Goal: Task Accomplishment & Management: Complete application form

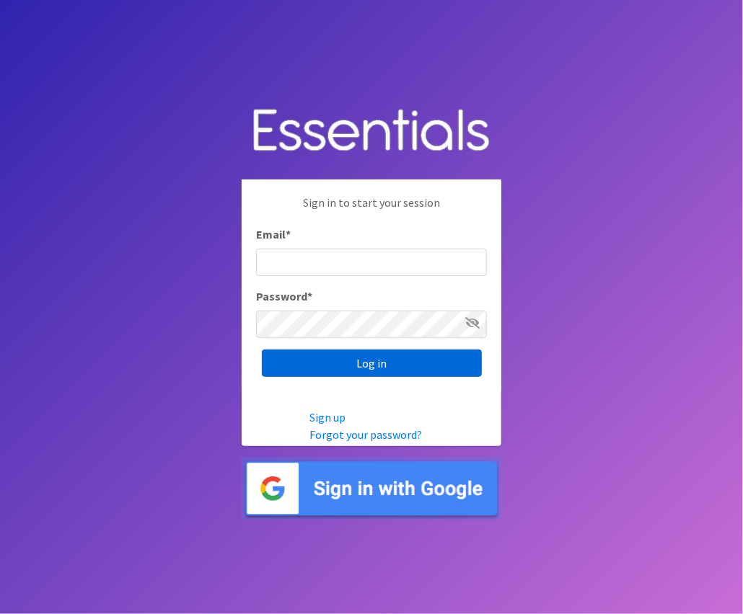
type input "[EMAIL_ADDRESS][DOMAIN_NAME]"
click at [384, 363] on input "Log in" at bounding box center [372, 363] width 220 height 27
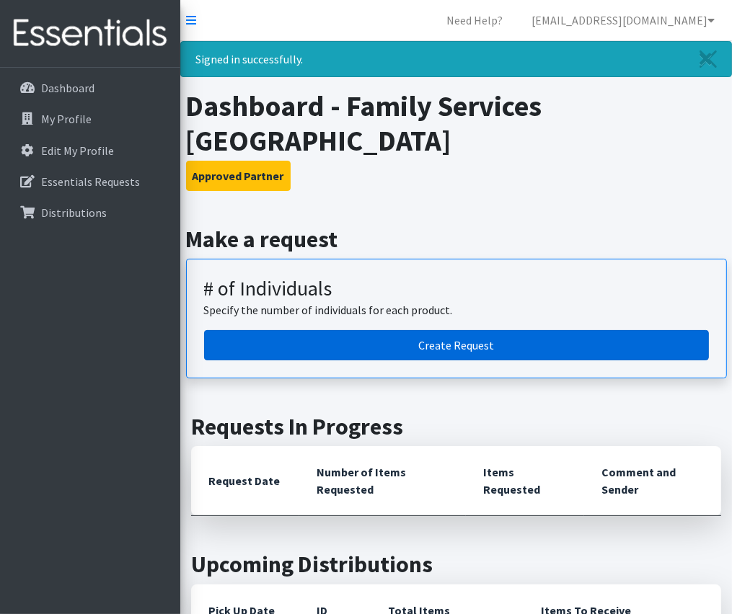
click at [415, 330] on link "Create Request" at bounding box center [456, 345] width 505 height 30
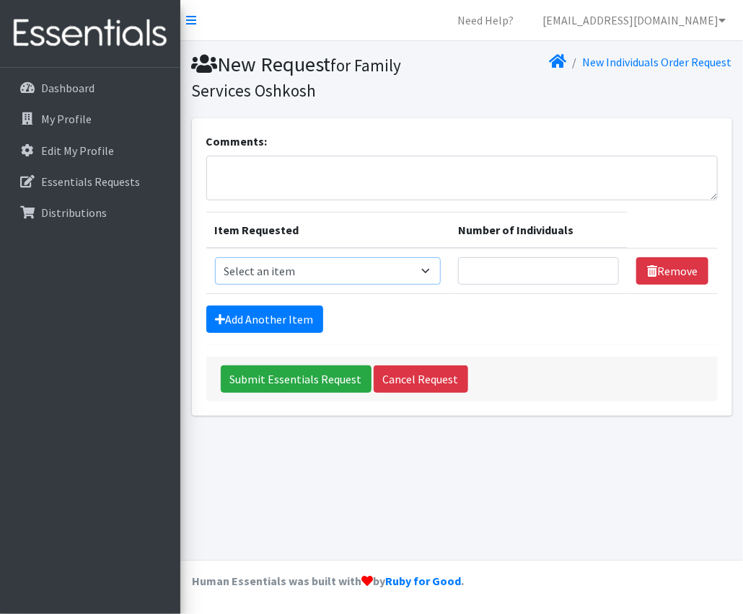
click at [436, 275] on select "Select an item (Newborn) (Preemie) (Size 1) (Size 2) (Size 3) (Size 4) (Size 5)…" at bounding box center [328, 270] width 226 height 27
select select "14508"
click at [215, 257] on select "Select an item (Newborn) (Preemie) (Size 1) (Size 2) (Size 3) (Size 4) (Size 5)…" at bounding box center [328, 270] width 226 height 27
click at [602, 265] on input "1" at bounding box center [538, 270] width 161 height 27
click at [602, 265] on input "2" at bounding box center [538, 270] width 161 height 27
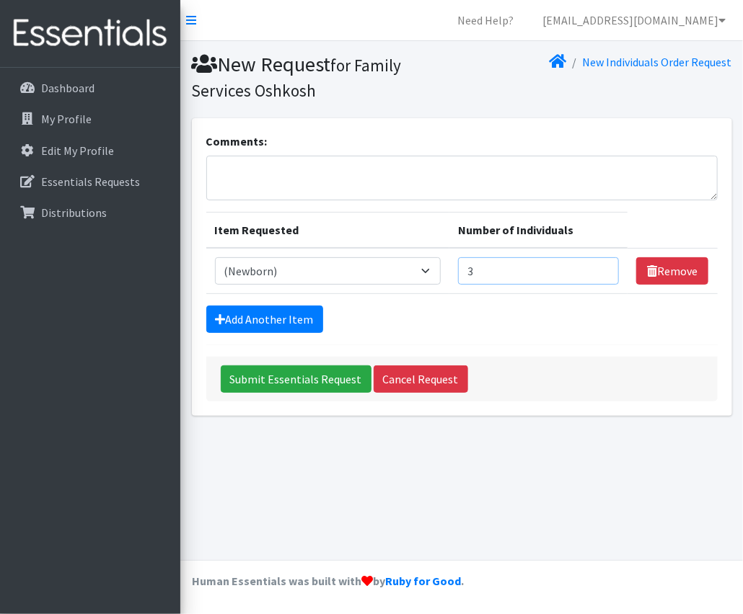
click at [602, 265] on input "3" at bounding box center [538, 270] width 161 height 27
click at [602, 265] on input "4" at bounding box center [538, 270] width 161 height 27
click at [602, 265] on input "5" at bounding box center [538, 270] width 161 height 27
type input "6"
click at [602, 265] on input "6" at bounding box center [538, 270] width 161 height 27
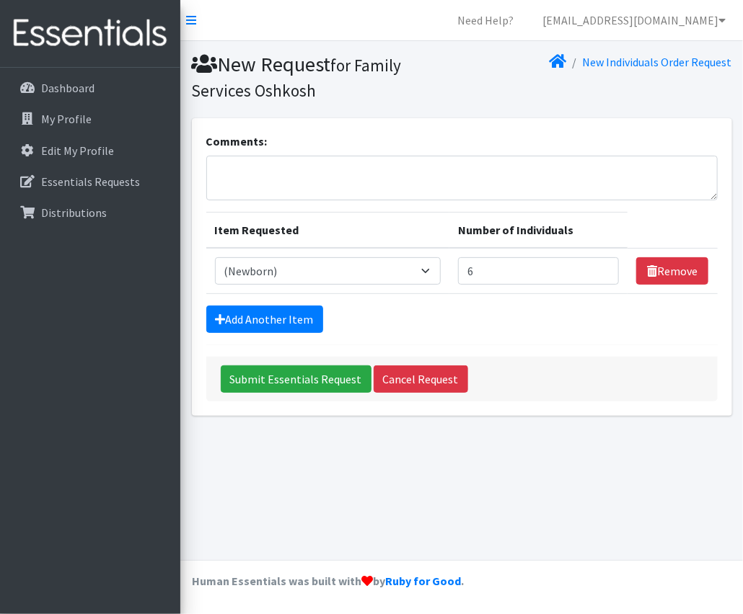
click at [580, 325] on div "Add Another Item" at bounding box center [461, 319] width 511 height 27
click at [269, 319] on link "Add Another Item" at bounding box center [264, 319] width 117 height 27
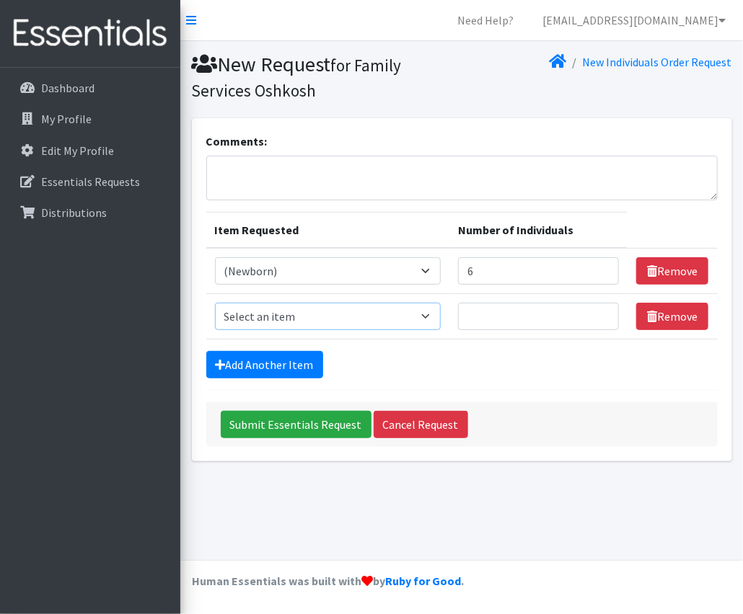
click at [425, 311] on select "Select an item (Newborn) (Preemie) (Size 1) (Size 2) (Size 3) (Size 4) (Size 5)…" at bounding box center [328, 316] width 226 height 27
select select "14509"
click at [215, 303] on select "Select an item (Newborn) (Preemie) (Size 1) (Size 2) (Size 3) (Size 4) (Size 5)…" at bounding box center [328, 316] width 226 height 27
click at [585, 314] on input "Number of Individuals" at bounding box center [538, 316] width 161 height 27
type input "6"
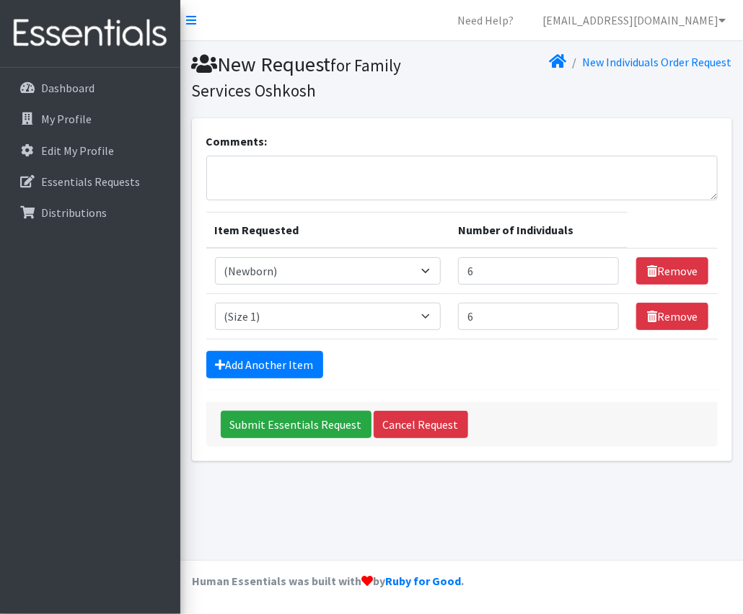
drag, startPoint x: 545, startPoint y: 394, endPoint x: 453, endPoint y: 400, distance: 92.5
click at [545, 395] on form "Comments: Item Requested Number of Individuals Item Requested Select an item (N…" at bounding box center [461, 290] width 511 height 314
click at [306, 363] on link "Add Another Item" at bounding box center [264, 364] width 117 height 27
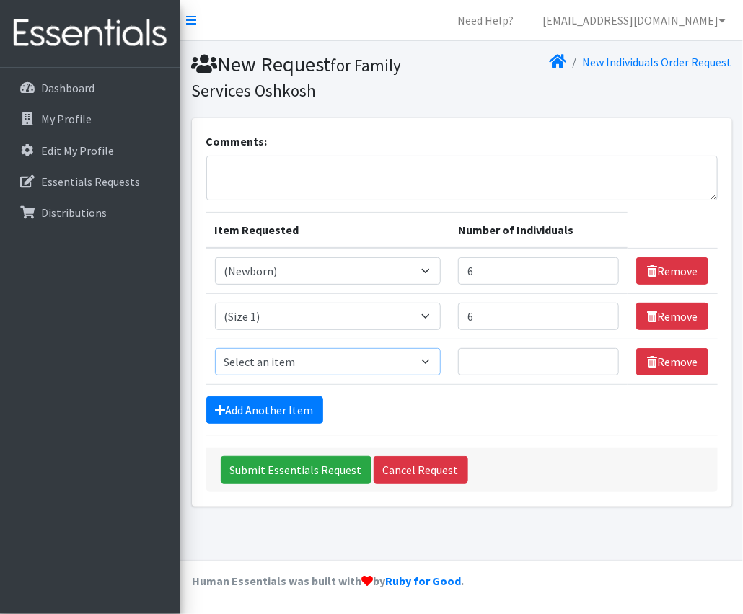
click at [401, 366] on select "Select an item (Newborn) (Preemie) (Size 1) (Size 2) (Size 3) (Size 4) (Size 5)…" at bounding box center [328, 361] width 226 height 27
select select "14510"
click at [215, 348] on select "Select an item (Newborn) (Preemie) (Size 1) (Size 2) (Size 3) (Size 4) (Size 5)…" at bounding box center [328, 361] width 226 height 27
click at [577, 361] on input "Number of Individuals" at bounding box center [538, 361] width 161 height 27
type input "15"
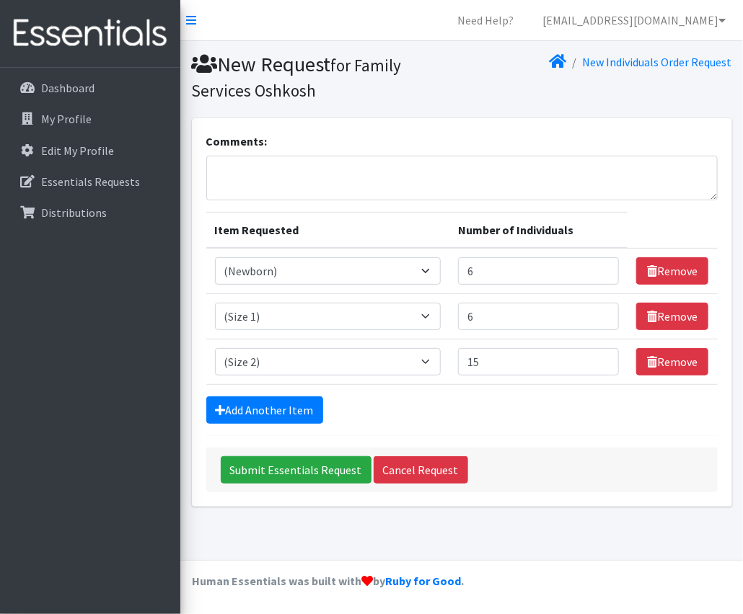
click at [587, 431] on form "Comments: Item Requested Number of Individuals Item Requested Select an item (N…" at bounding box center [461, 313] width 511 height 360
click at [231, 416] on link "Add Another Item" at bounding box center [264, 410] width 117 height 27
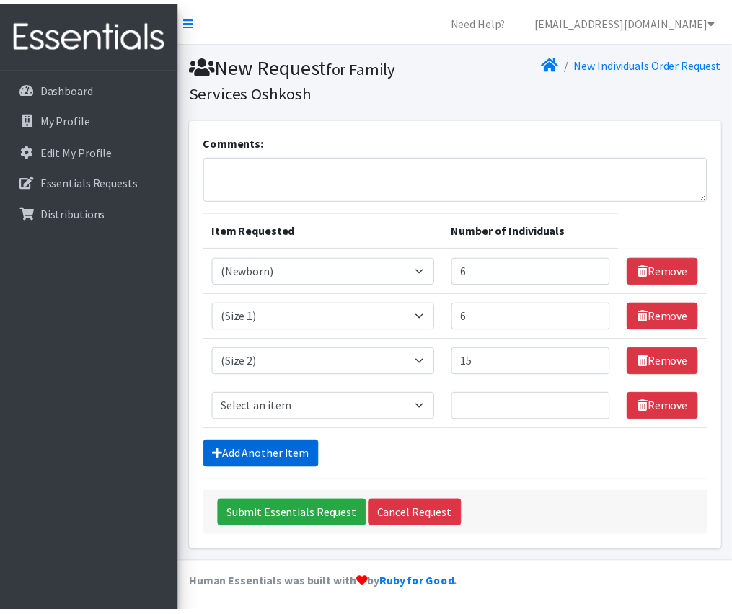
scroll to position [1, 0]
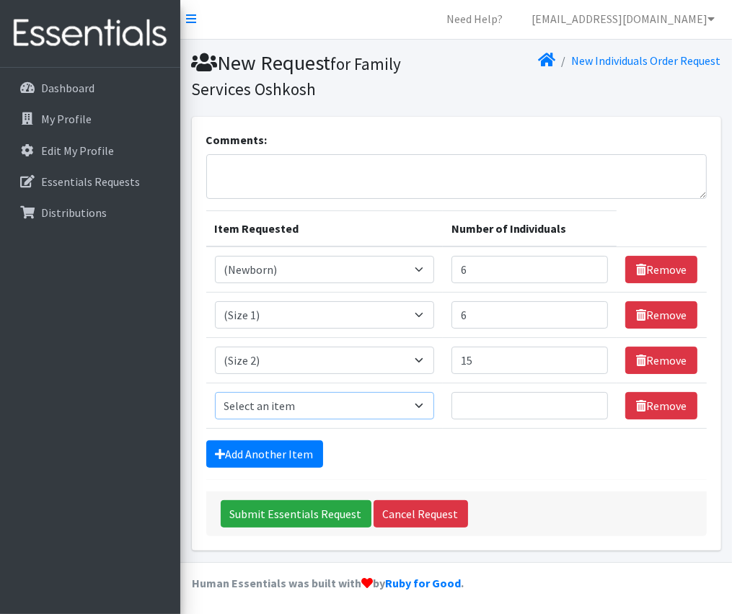
click at [407, 406] on select "Select an item (Newborn) (Preemie) (Size 1) (Size 2) (Size 3) (Size 4) (Size 5)…" at bounding box center [324, 405] width 219 height 27
select select "14507"
click at [215, 392] on select "Select an item (Newborn) (Preemie) (Size 1) (Size 2) (Size 3) (Size 4) (Size 5)…" at bounding box center [324, 405] width 219 height 27
click at [543, 402] on input "Number of Individuals" at bounding box center [529, 405] width 157 height 27
type input "16"
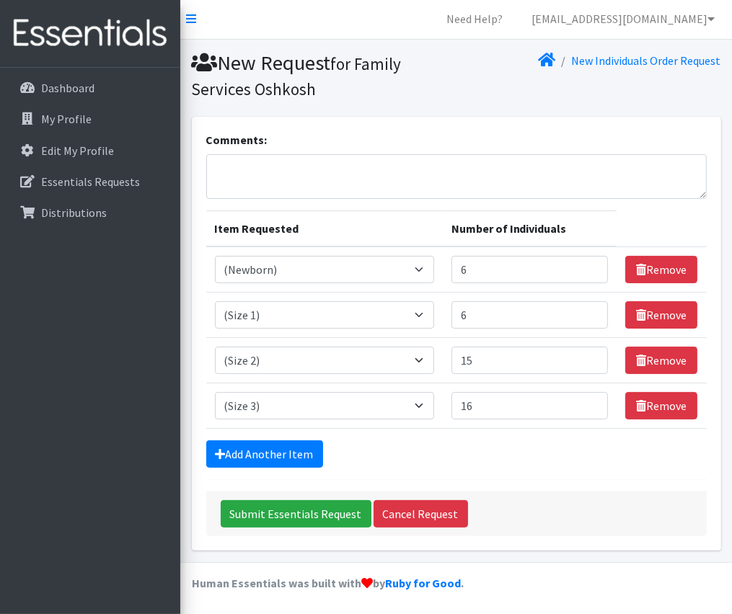
click at [542, 471] on form "Comments: Item Requested Number of Individuals Item Requested Select an item (N…" at bounding box center [456, 333] width 500 height 405
click at [309, 453] on link "Add Another Item" at bounding box center [264, 454] width 117 height 27
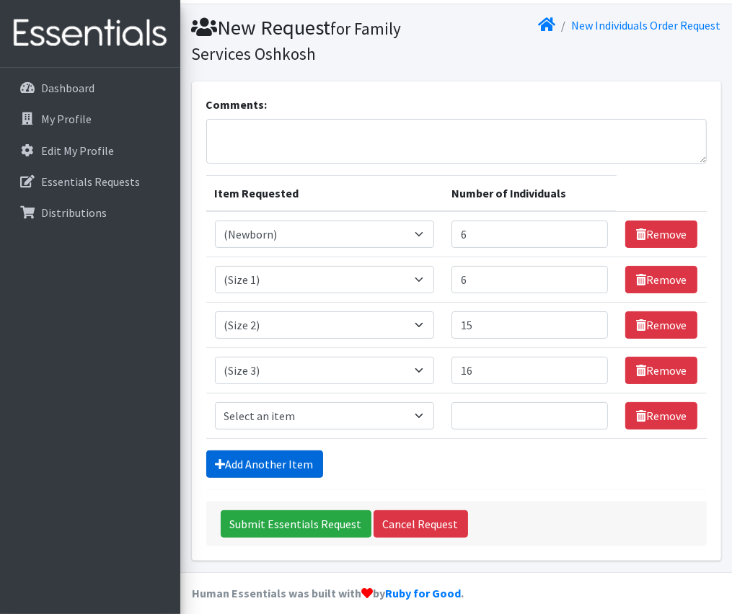
scroll to position [46, 0]
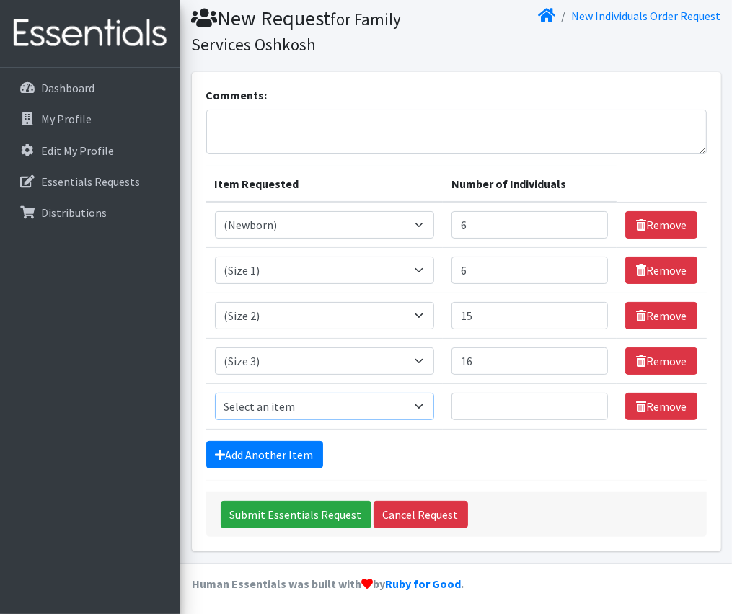
click at [382, 401] on select "Select an item (Newborn) (Preemie) (Size 1) (Size 2) (Size 3) (Size 4) (Size 5)…" at bounding box center [324, 406] width 219 height 27
click at [215, 393] on select "Select an item (Newborn) (Preemie) (Size 1) (Size 2) (Size 3) (Size 4) (Size 5)…" at bounding box center [324, 406] width 219 height 27
click at [390, 408] on select "Select an item (Newborn) (Preemie) (Size 1) (Size 2) (Size 3) (Size 4) (Size 5)…" at bounding box center [324, 406] width 219 height 27
select select "14512"
click at [215, 393] on select "Select an item (Newborn) (Preemie) (Size 1) (Size 2) (Size 3) (Size 4) (Size 5)…" at bounding box center [324, 406] width 219 height 27
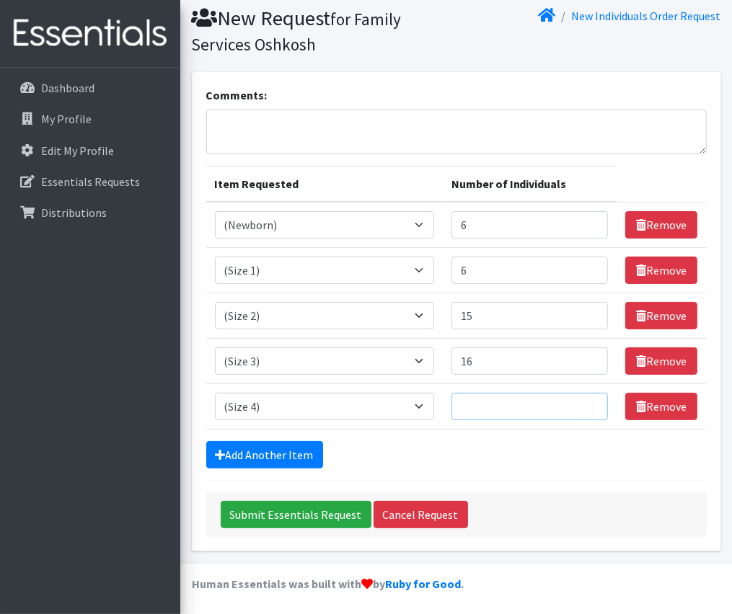
click at [557, 407] on input "Number of Individuals" at bounding box center [529, 406] width 157 height 27
type input "20"
click at [288, 453] on link "Add Another Item" at bounding box center [264, 454] width 117 height 27
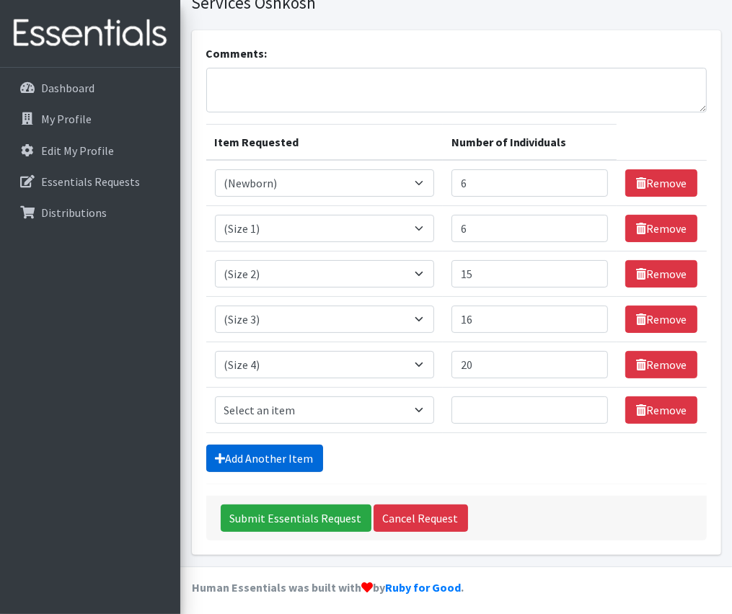
scroll to position [92, 0]
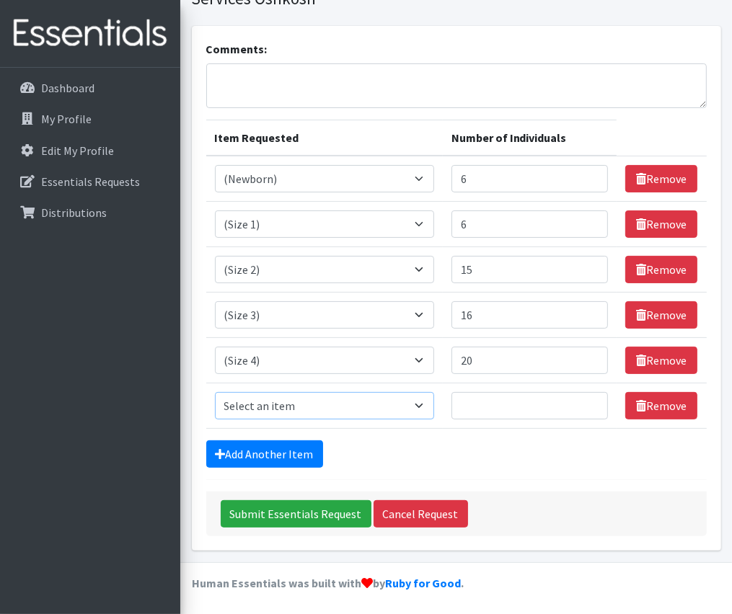
click at [307, 415] on select "Select an item (Newborn) (Preemie) (Size 1) (Size 2) (Size 3) (Size 4) (Size 5)…" at bounding box center [324, 405] width 219 height 27
select select "14488"
click at [215, 392] on select "Select an item (Newborn) (Preemie) (Size 1) (Size 2) (Size 3) (Size 4) (Size 5)…" at bounding box center [324, 405] width 219 height 27
click at [525, 404] on input "Number of Individuals" at bounding box center [529, 405] width 157 height 27
type input "25"
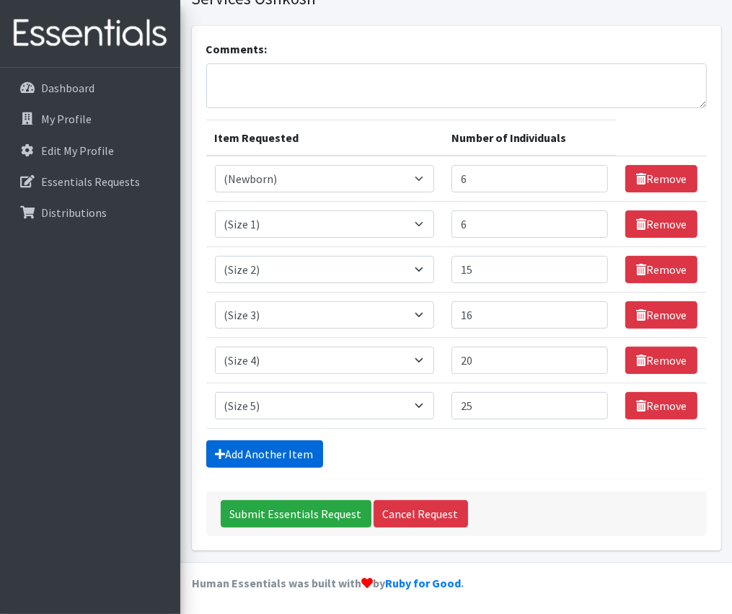
click at [306, 448] on link "Add Another Item" at bounding box center [264, 454] width 117 height 27
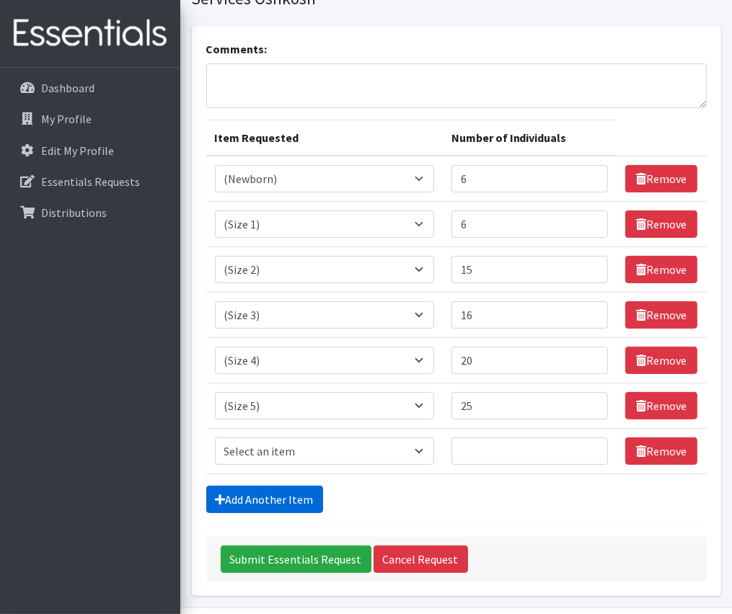
scroll to position [137, 0]
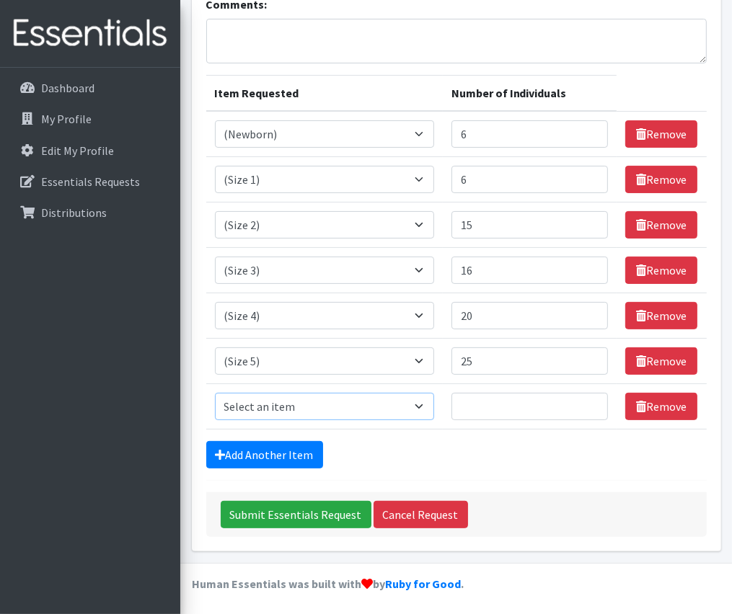
click at [337, 397] on select "Select an item (Newborn) (Preemie) (Size 1) (Size 2) (Size 3) (Size 4) (Size 5)…" at bounding box center [324, 406] width 219 height 27
click at [477, 448] on div "Add Another Item" at bounding box center [456, 454] width 500 height 27
click at [423, 404] on select "Select an item (Newborn) (Preemie) (Size 1) (Size 2) (Size 3) (Size 4) (Size 5)…" at bounding box center [324, 406] width 219 height 27
click at [215, 393] on select "Select an item (Newborn) (Preemie) (Size 1) (Size 2) (Size 3) (Size 4) (Size 5)…" at bounding box center [324, 406] width 219 height 27
click at [420, 406] on select "Select an item (Newborn) (Preemie) (Size 1) (Size 2) (Size 3) (Size 4) (Size 5)…" at bounding box center [324, 406] width 219 height 27
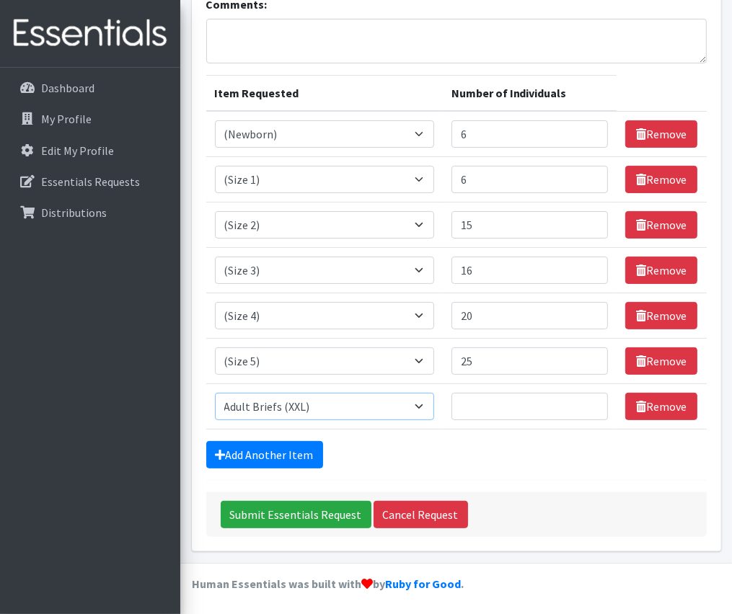
select select "14491"
click at [215, 393] on select "Select an item (Newborn) (Preemie) (Size 1) (Size 2) (Size 3) (Size 4) (Size 5)…" at bounding box center [324, 406] width 219 height 27
click at [535, 412] on input "Number of Individuals" at bounding box center [529, 406] width 157 height 27
type input "11"
click at [557, 481] on form "Comments: Item Requested Number of Individuals Item Requested Select an item (N…" at bounding box center [456, 266] width 500 height 541
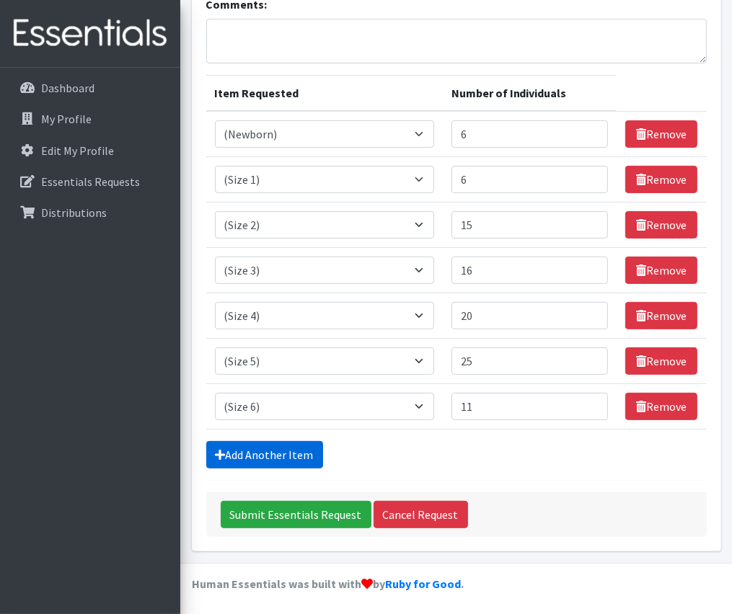
click at [250, 447] on link "Add Another Item" at bounding box center [264, 454] width 117 height 27
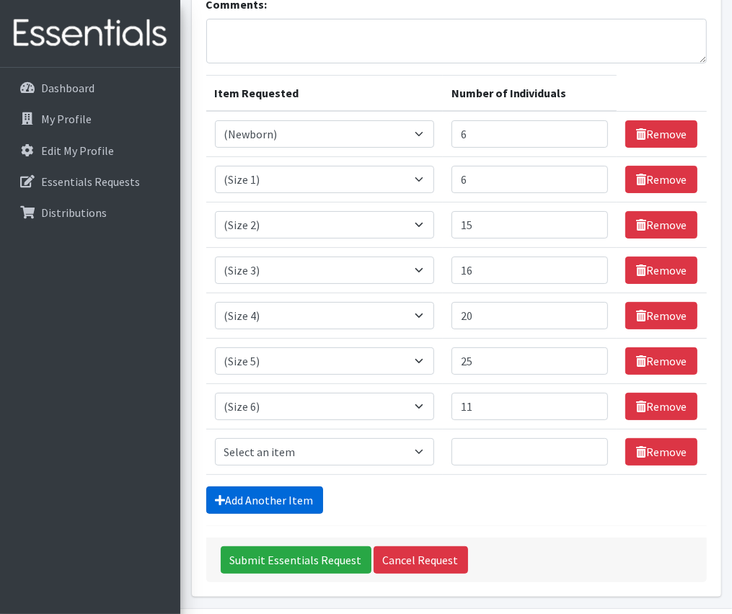
scroll to position [182, 0]
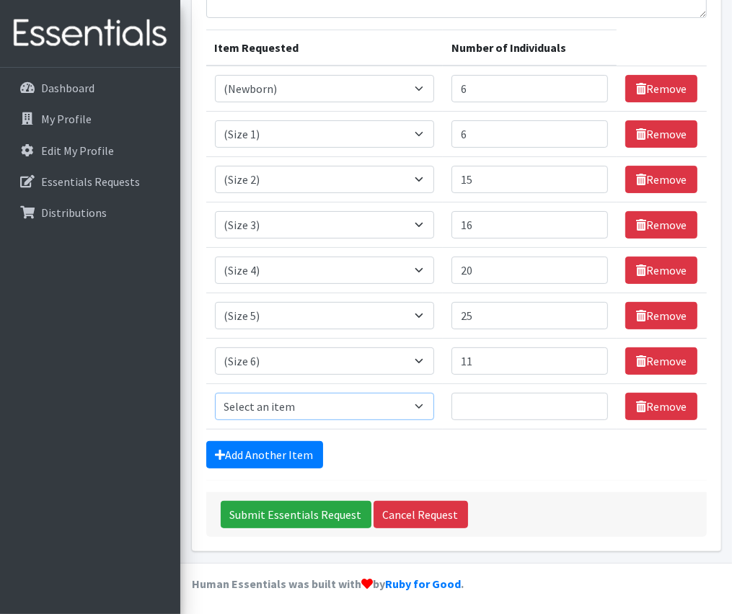
drag, startPoint x: 415, startPoint y: 404, endPoint x: 422, endPoint y: 407, distance: 7.5
click at [415, 404] on select "Select an item (Newborn) (Preemie) (Size 1) (Size 2) (Size 3) (Size 4) (Size 5)…" at bounding box center [324, 406] width 219 height 27
click at [215, 393] on select "Select an item (Newborn) (Preemie) (Size 1) (Size 2) (Size 3) (Size 4) (Size 5)…" at bounding box center [324, 406] width 219 height 27
click at [397, 403] on select "Select an item (Newborn) (Preemie) (Size 1) (Size 2) (Size 3) (Size 4) (Size 5)…" at bounding box center [324, 406] width 219 height 27
select select "14953"
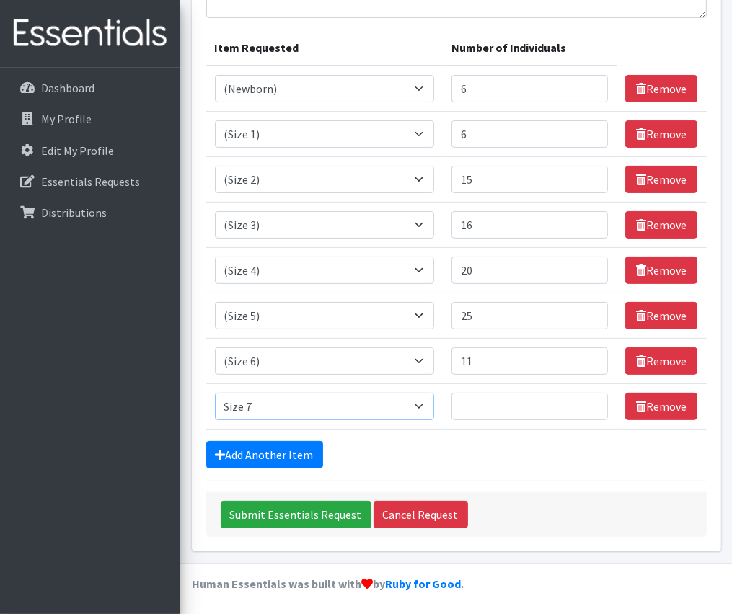
click at [215, 393] on select "Select an item (Newborn) (Preemie) (Size 1) (Size 2) (Size 3) (Size 4) (Size 5)…" at bounding box center [324, 406] width 219 height 27
click at [495, 399] on input "Number of Individuals" at bounding box center [529, 406] width 157 height 27
type input "4"
click at [578, 452] on div "Add Another Item" at bounding box center [456, 454] width 500 height 27
click at [308, 451] on link "Add Another Item" at bounding box center [264, 454] width 117 height 27
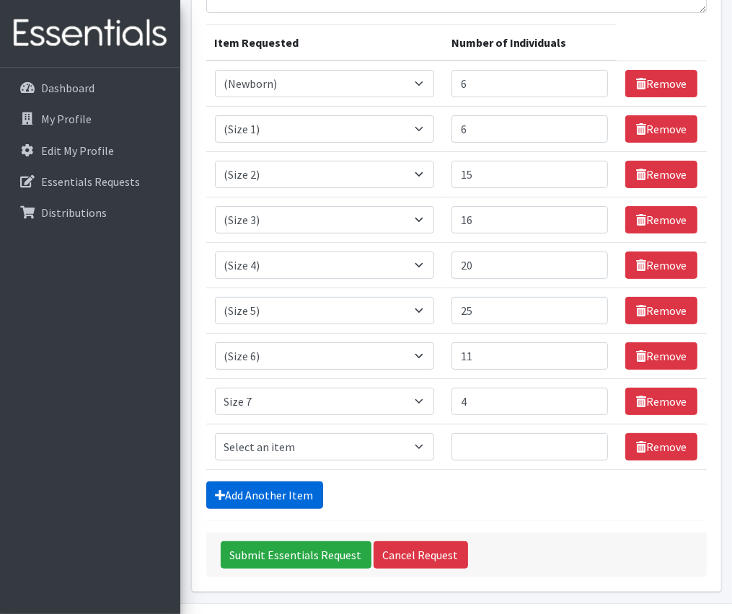
scroll to position [228, 0]
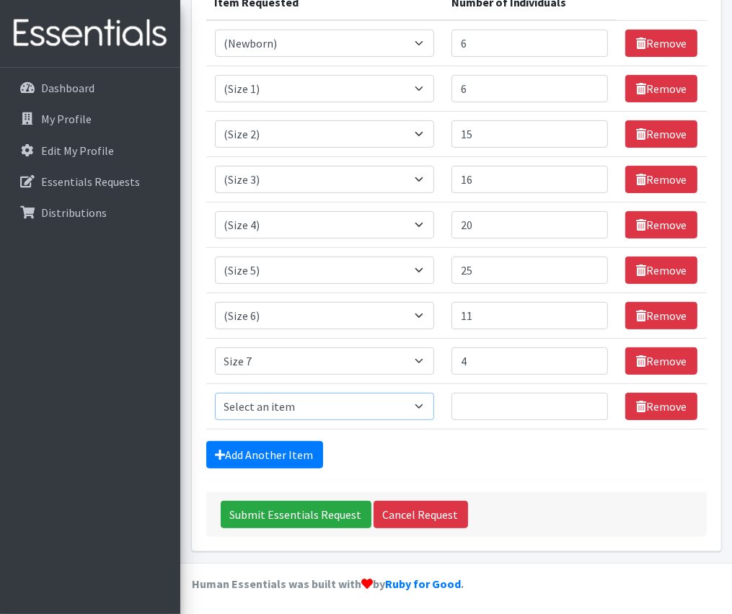
click at [425, 400] on select "Select an item (Newborn) (Preemie) (Size 1) (Size 2) (Size 3) (Size 4) (Size 5)…" at bounding box center [324, 406] width 219 height 27
select select "14494"
click at [215, 393] on select "Select an item (Newborn) (Preemie) (Size 1) (Size 2) (Size 3) (Size 4) (Size 5)…" at bounding box center [324, 406] width 219 height 27
click at [484, 400] on input "Number of Individuals" at bounding box center [529, 406] width 157 height 27
type input "8"
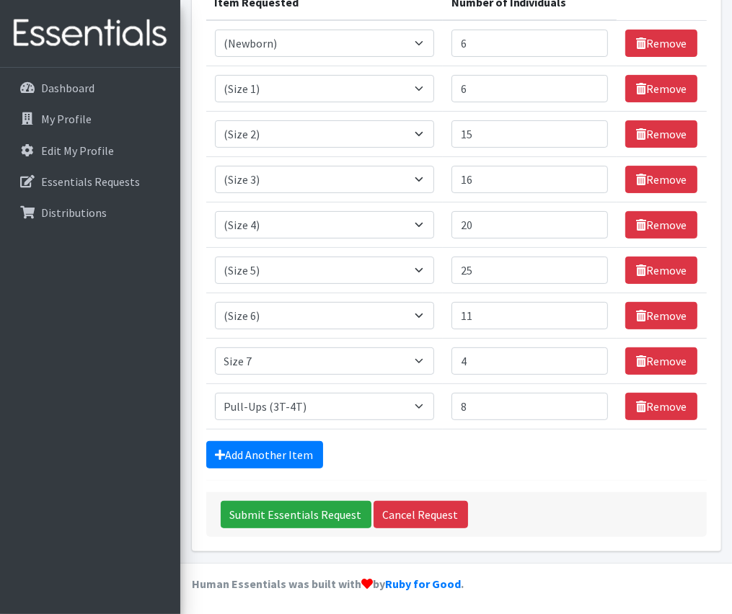
click at [558, 459] on div "Add Another Item" at bounding box center [456, 454] width 500 height 27
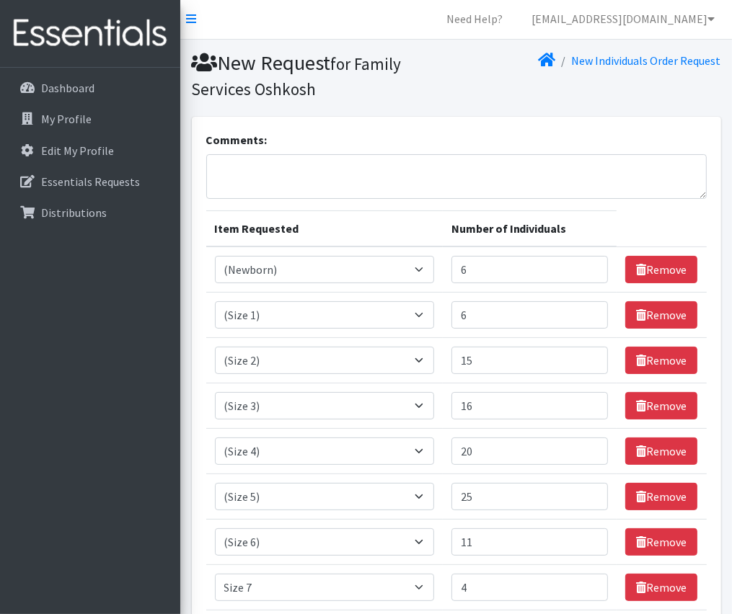
scroll to position [0, 0]
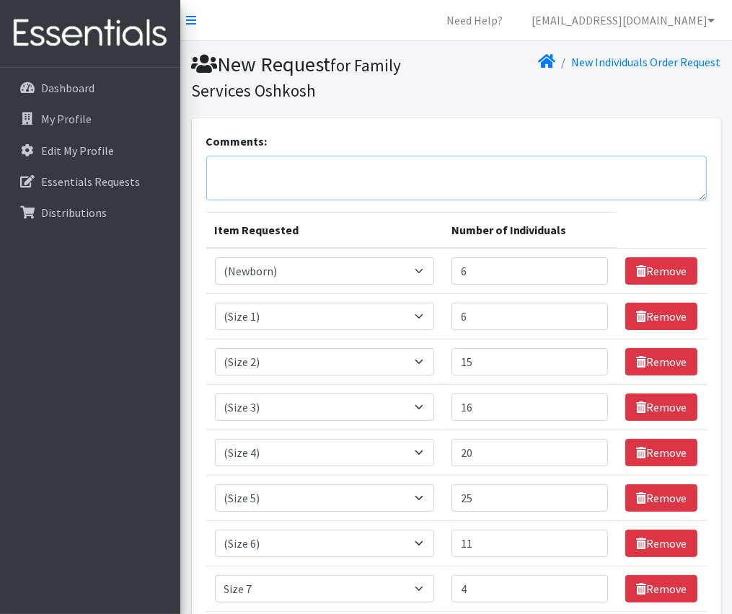
click at [351, 172] on textarea "Comments:" at bounding box center [456, 178] width 500 height 45
type textarea "I"
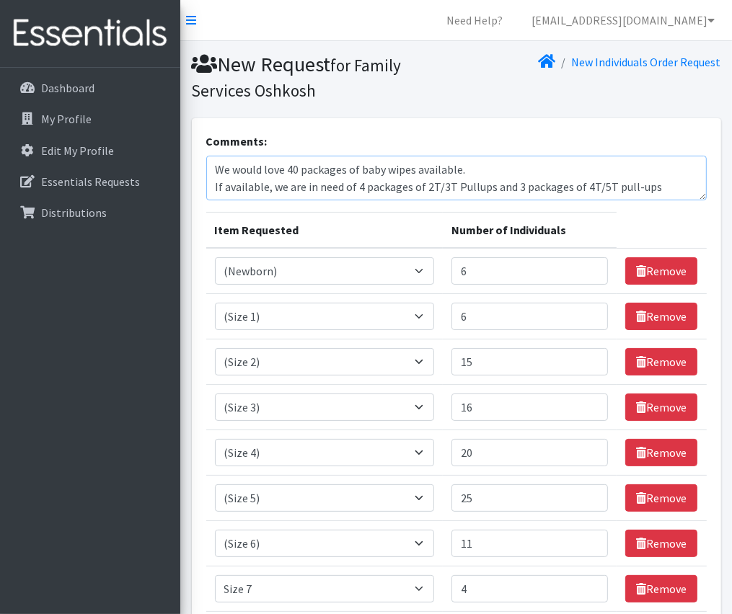
click at [456, 187] on textarea "We would love 40 packages of baby wipes available. If available, we are in need…" at bounding box center [456, 178] width 500 height 45
click at [658, 185] on textarea "We would love 40 packages of baby wipes available. If available, we are in need…" at bounding box center [456, 178] width 500 height 45
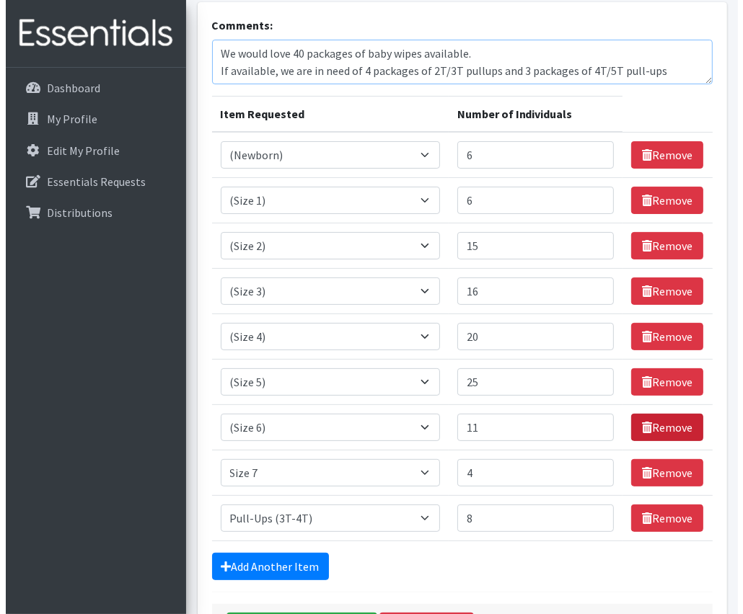
scroll to position [228, 0]
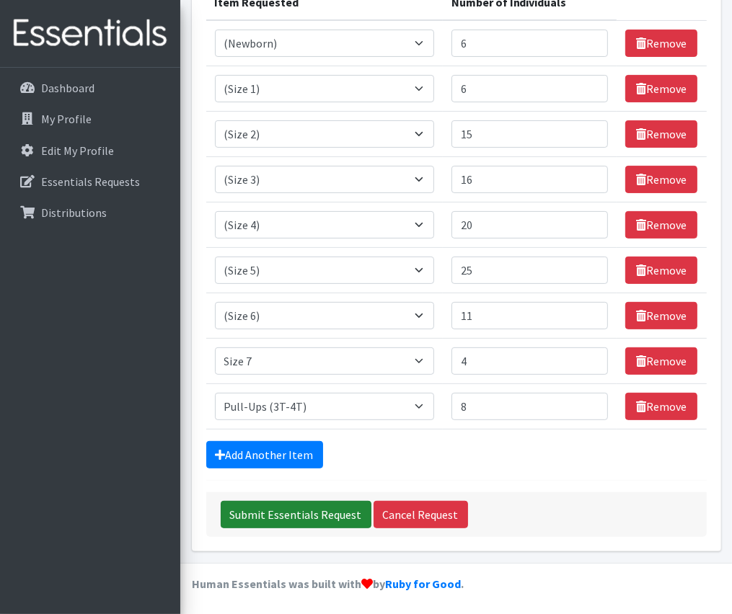
type textarea "We would love 40 packages of baby wipes available. If available, we are in need…"
click at [308, 516] on input "Submit Essentials Request" at bounding box center [296, 514] width 151 height 27
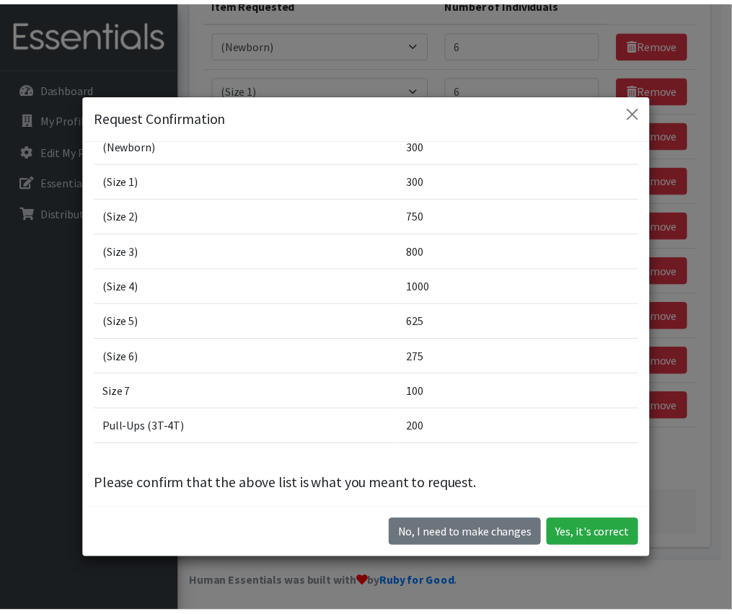
scroll to position [69, 0]
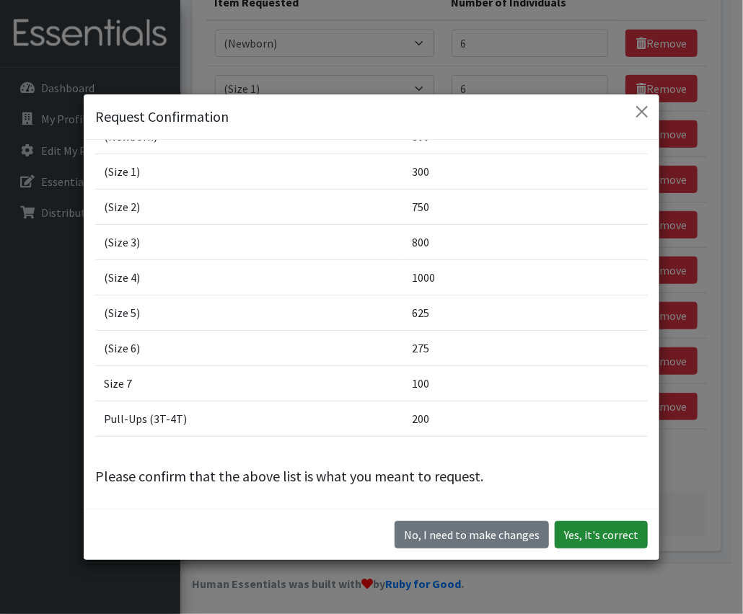
click at [594, 536] on button "Yes, it's correct" at bounding box center [600, 534] width 93 height 27
